Goal: Book appointment/travel/reservation

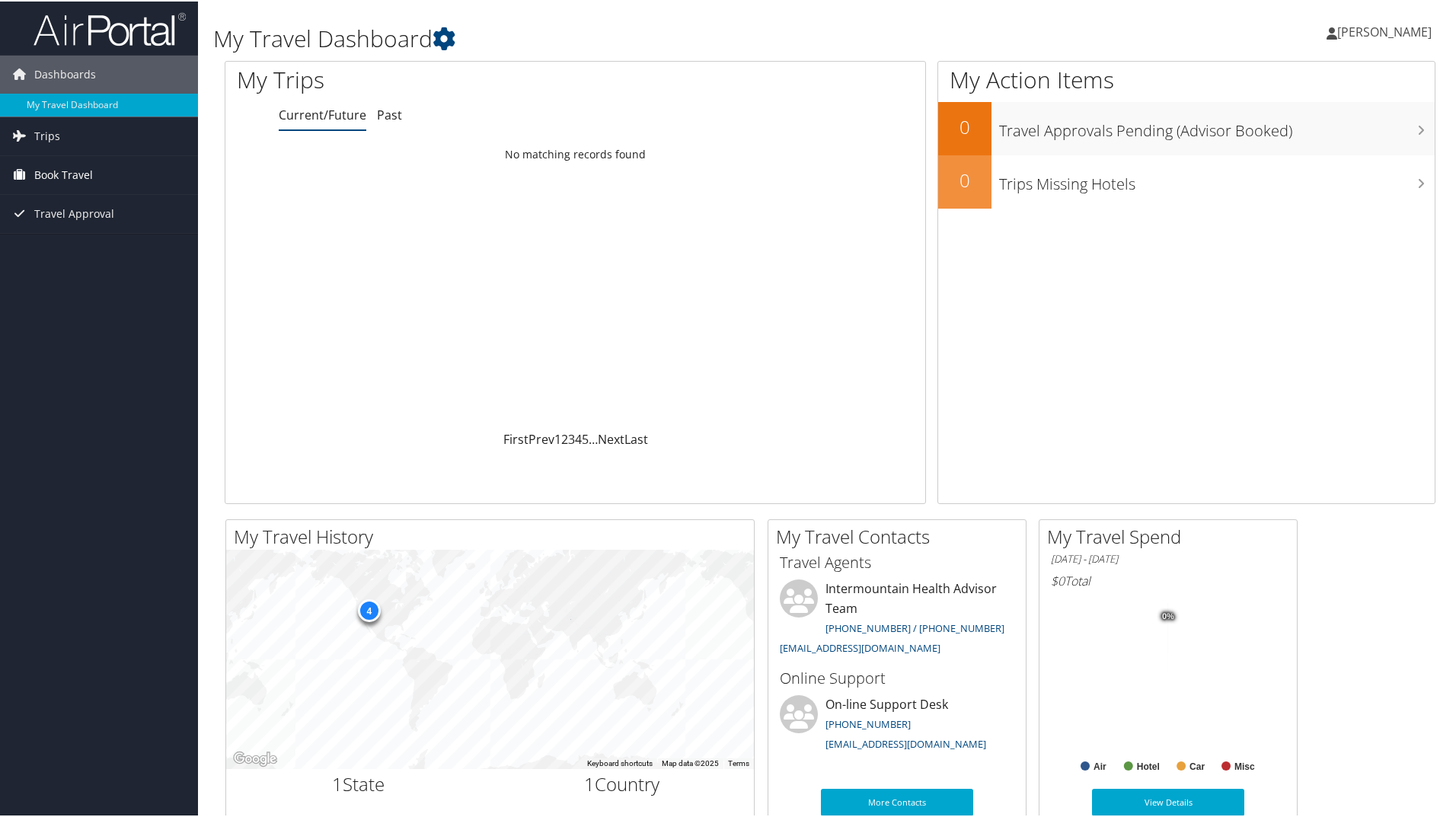
click at [73, 166] on span "Book Travel" at bounding box center [64, 174] width 59 height 38
click at [88, 247] on link "Book/Manage Online Trips" at bounding box center [99, 250] width 198 height 23
